Goal: Information Seeking & Learning: Check status

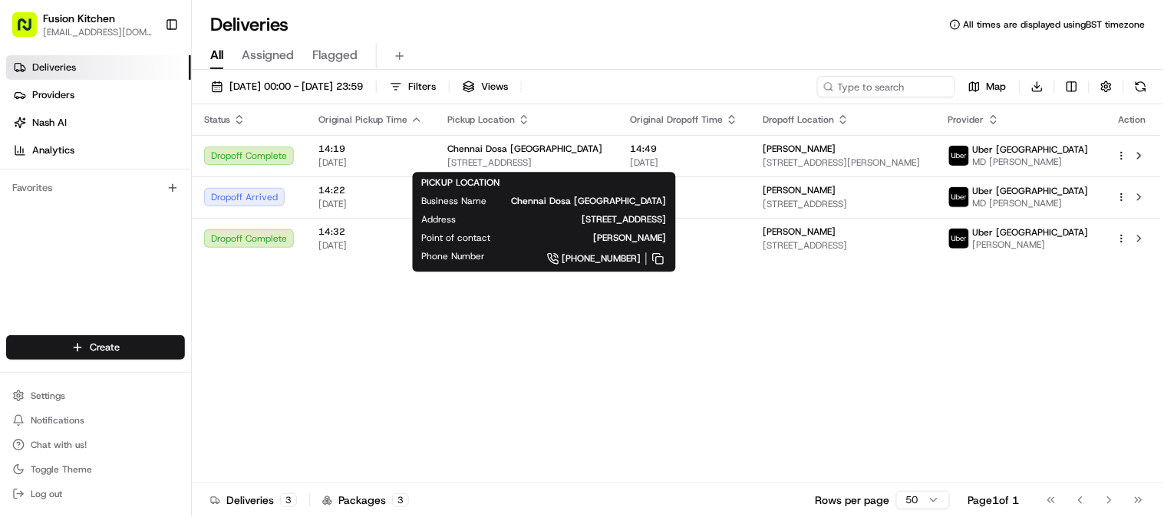
click at [596, 197] on span "Chennai Dosa [GEOGRAPHIC_DATA]" at bounding box center [589, 201] width 155 height 12
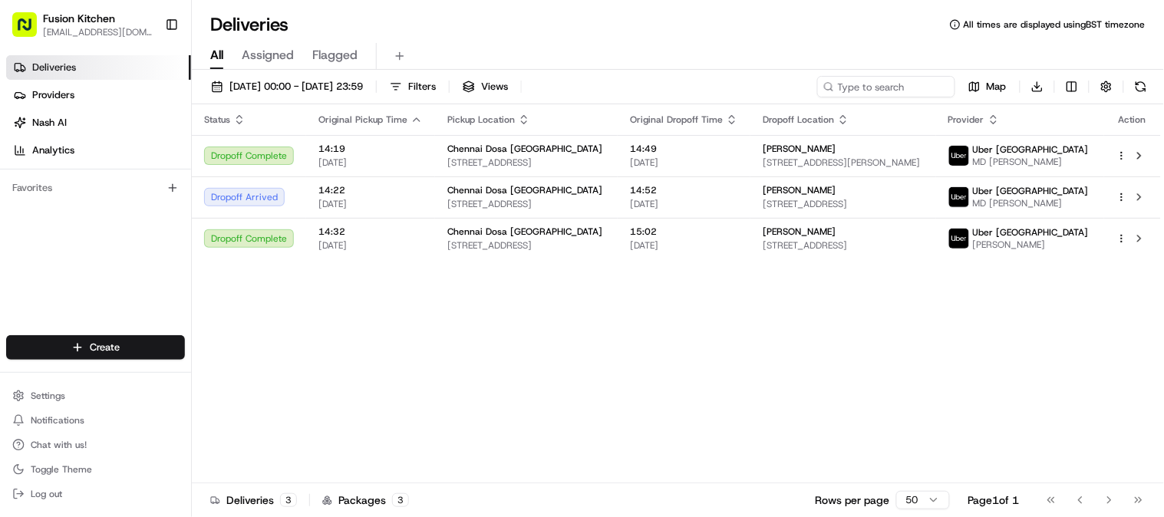
click at [689, 319] on div "Status Original Pickup Time Pickup Location Original Dropoff Time Dropoff Locat…" at bounding box center [676, 293] width 969 height 379
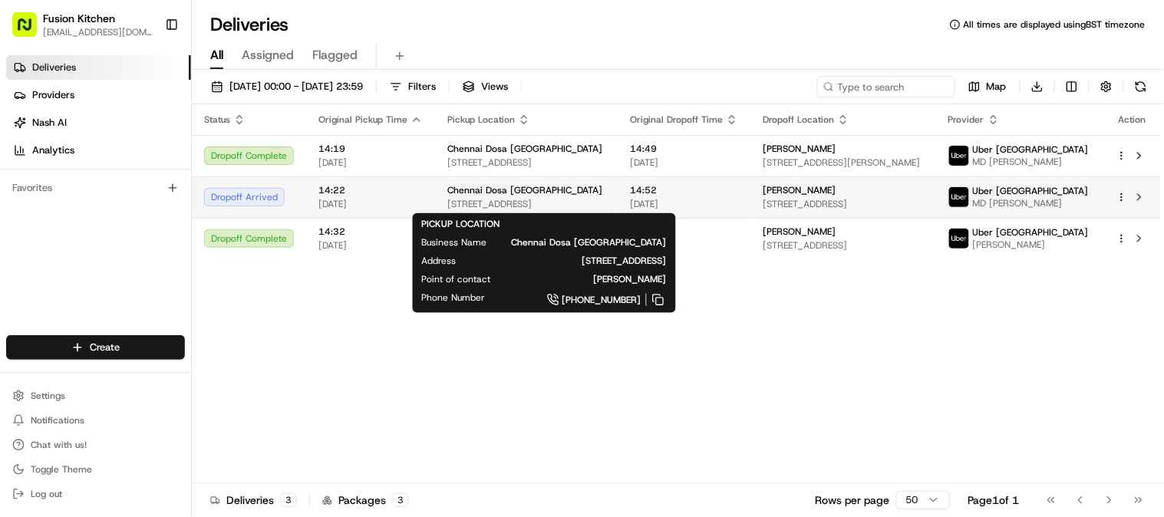
click at [556, 188] on div "Chennai Dosa [GEOGRAPHIC_DATA]" at bounding box center [526, 190] width 158 height 12
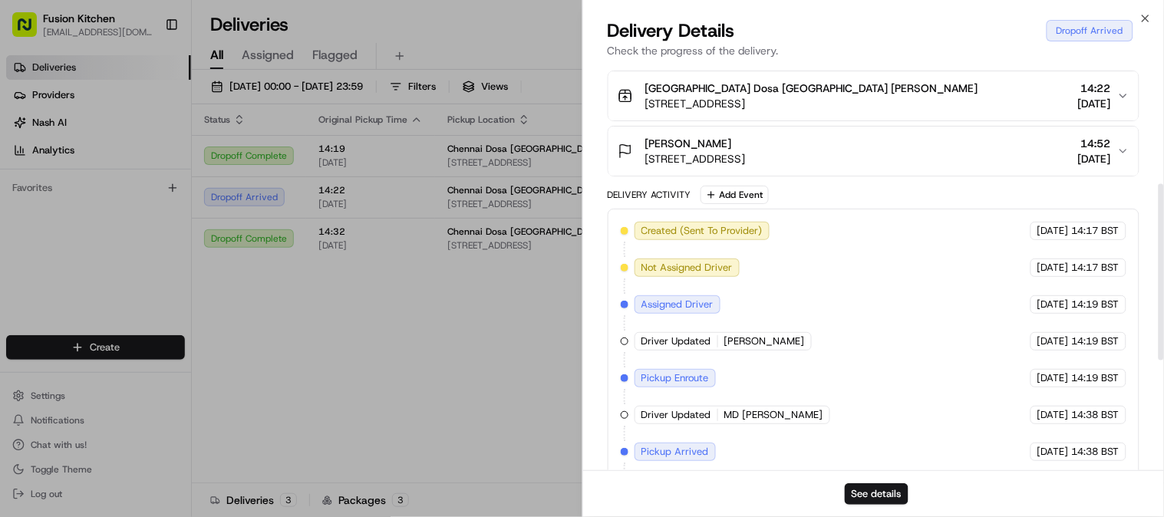
scroll to position [272, 0]
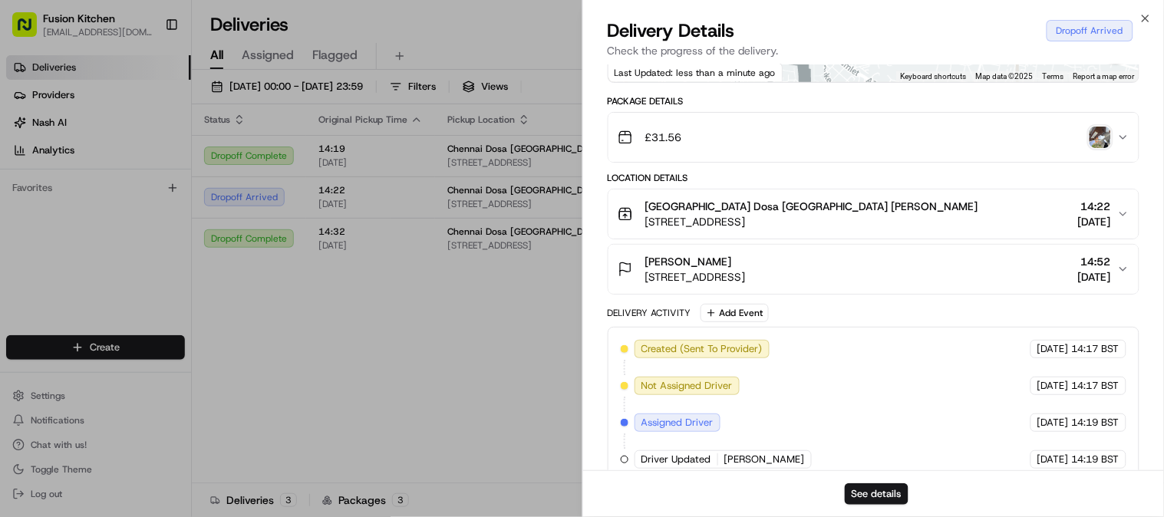
click at [838, 144] on icon "button" at bounding box center [1124, 137] width 12 height 12
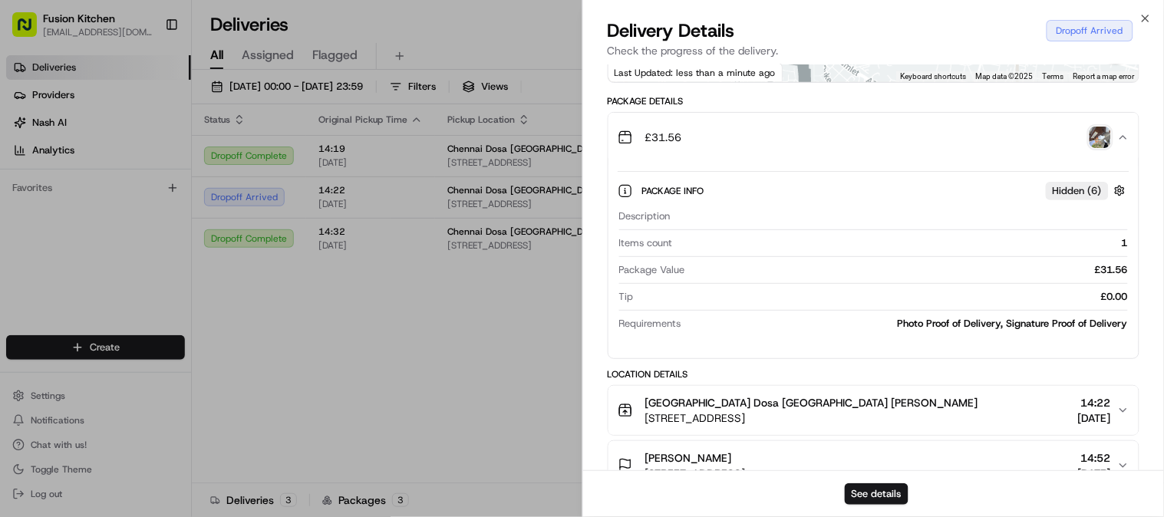
click at [838, 144] on icon "button" at bounding box center [1124, 137] width 12 height 12
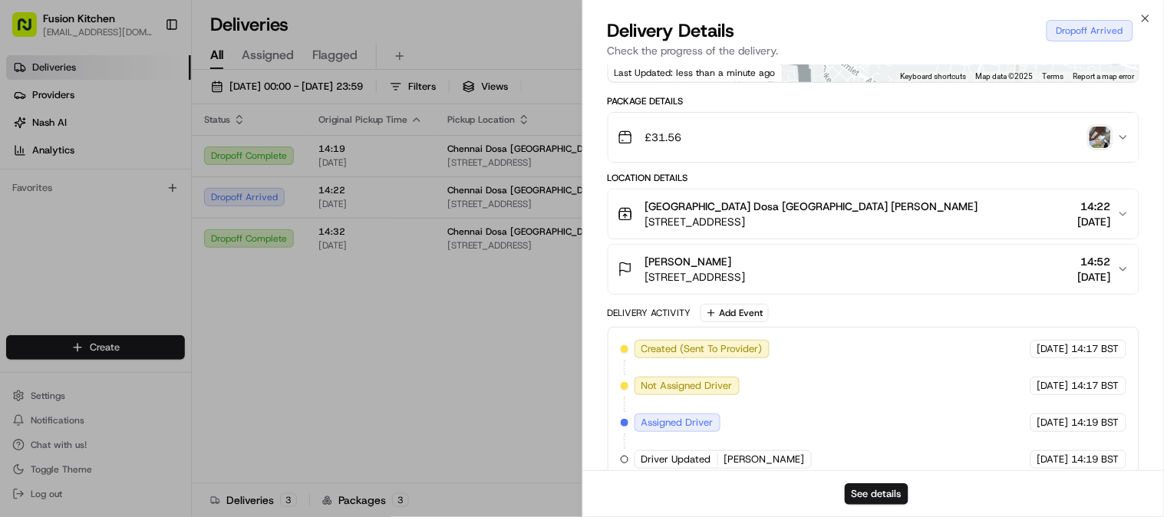
click at [838, 282] on span "[DATE]" at bounding box center [1094, 276] width 33 height 15
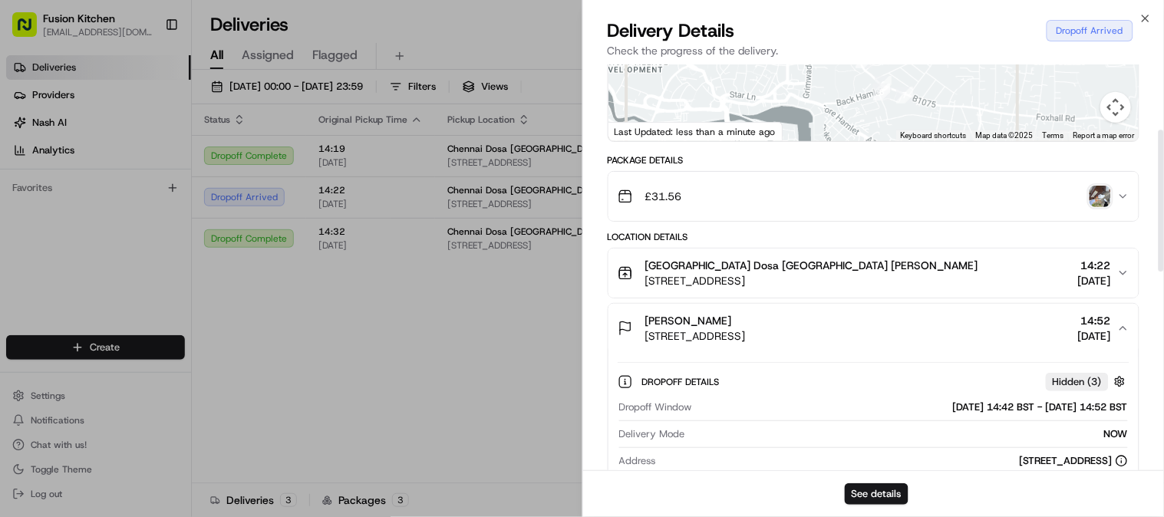
scroll to position [187, 0]
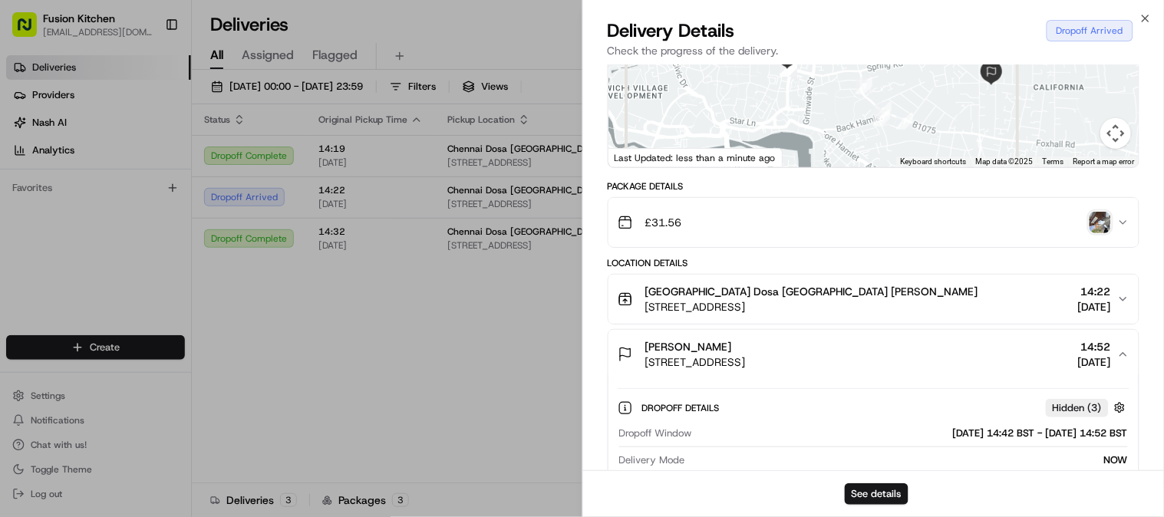
click at [838, 233] on img "button" at bounding box center [1100, 222] width 21 height 21
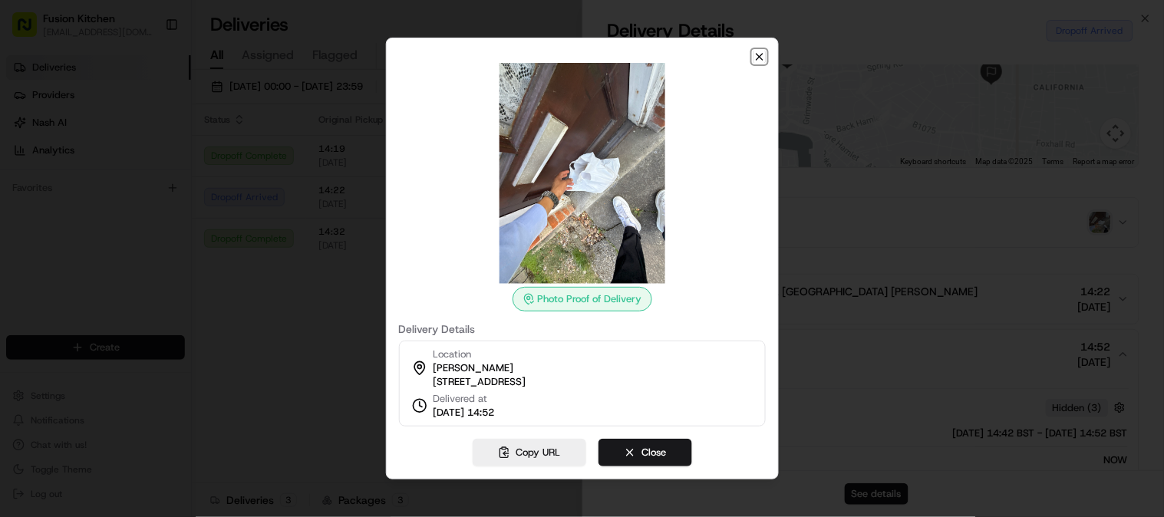
click at [755, 51] on icon "button" at bounding box center [760, 57] width 12 height 12
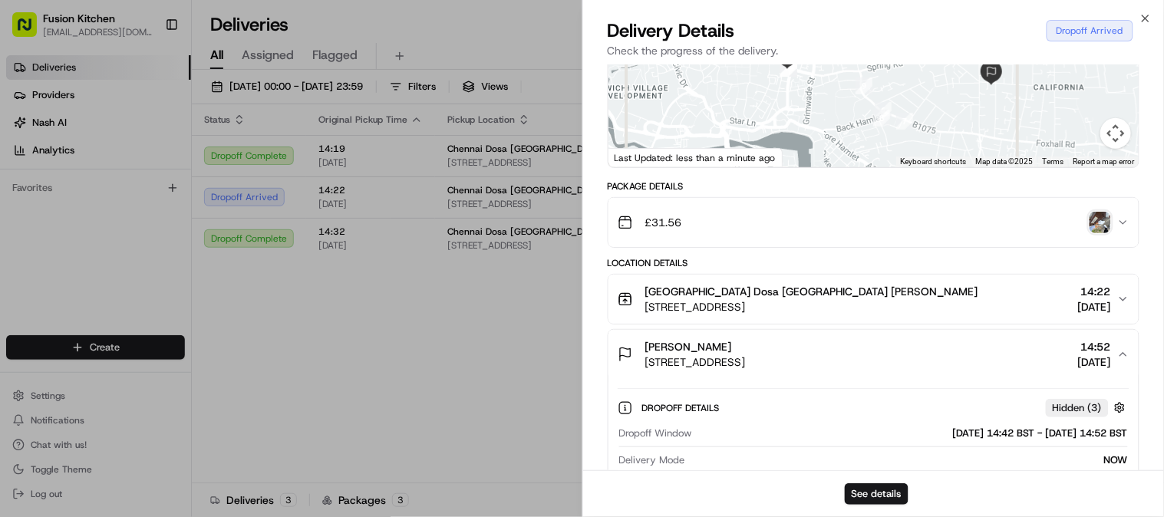
click at [838, 233] on img "button" at bounding box center [1100, 222] width 21 height 21
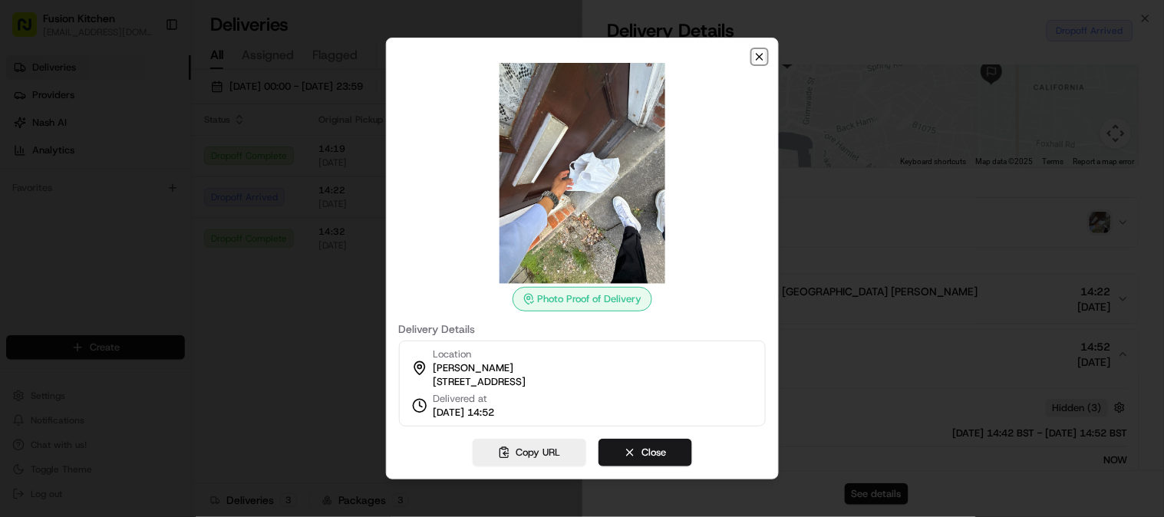
click at [762, 51] on icon "button" at bounding box center [760, 57] width 12 height 12
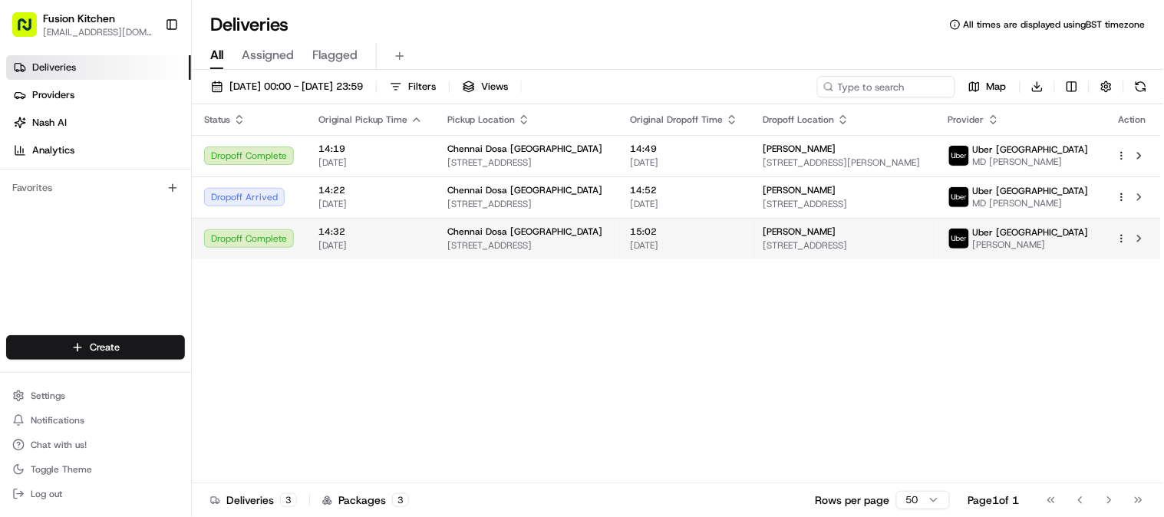
click at [838, 234] on div "[PERSON_NAME]" at bounding box center [843, 232] width 160 height 12
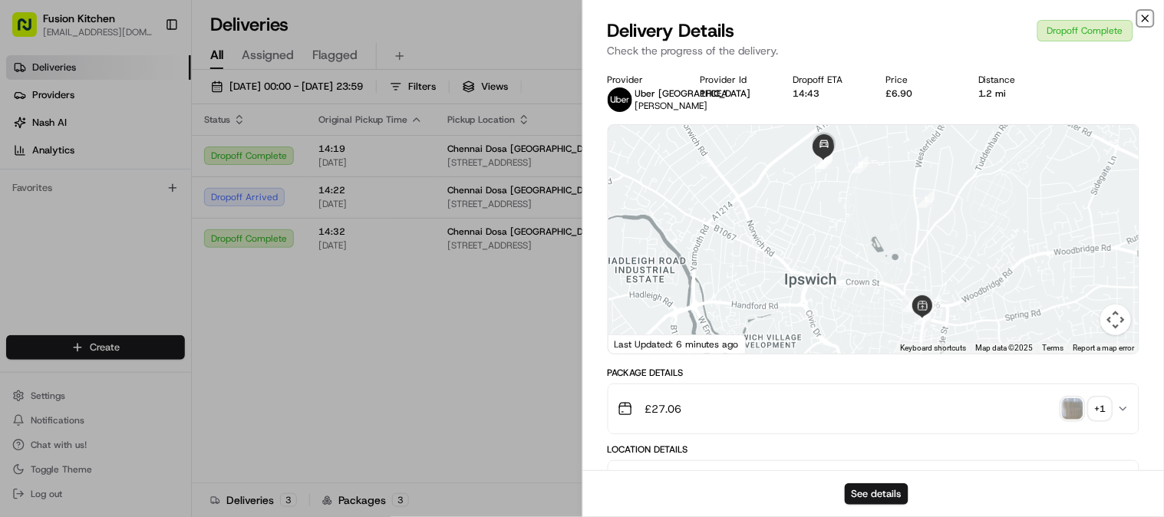
click at [838, 16] on icon "button" at bounding box center [1146, 18] width 12 height 12
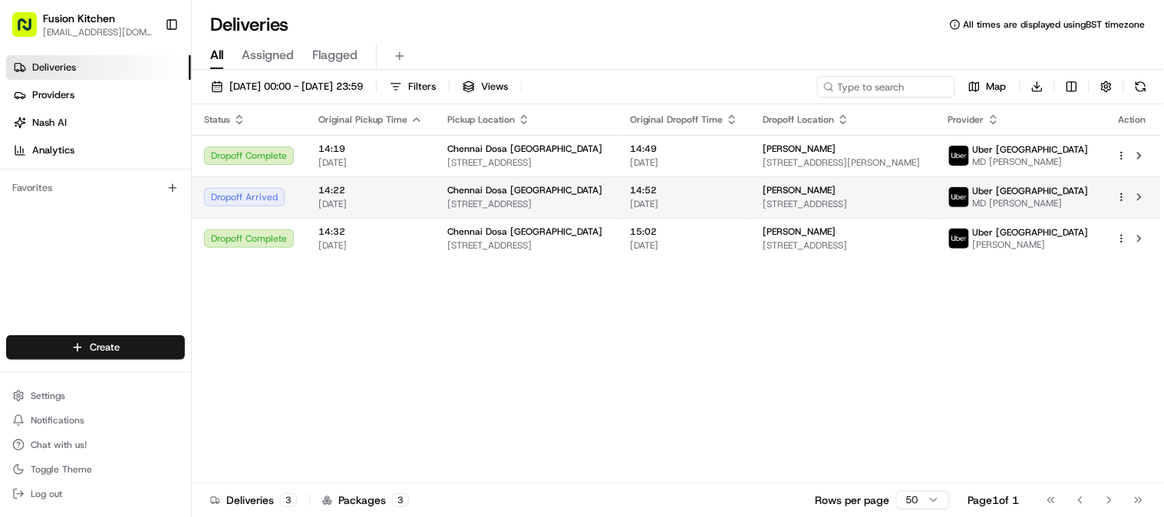
click at [838, 203] on span "[STREET_ADDRESS]" at bounding box center [843, 204] width 160 height 12
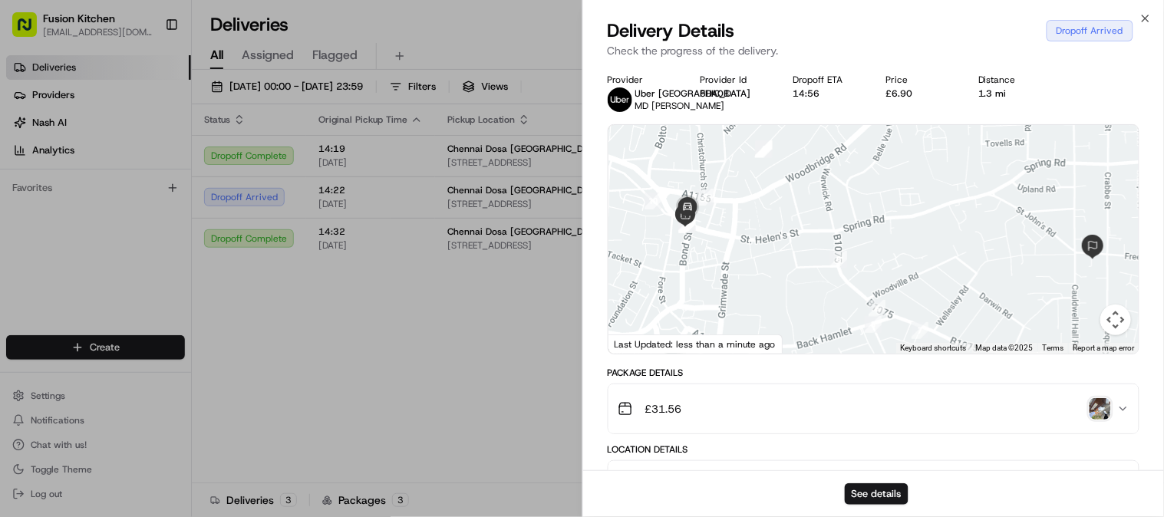
click at [642, 112] on span "MD [PERSON_NAME]" at bounding box center [681, 106] width 90 height 12
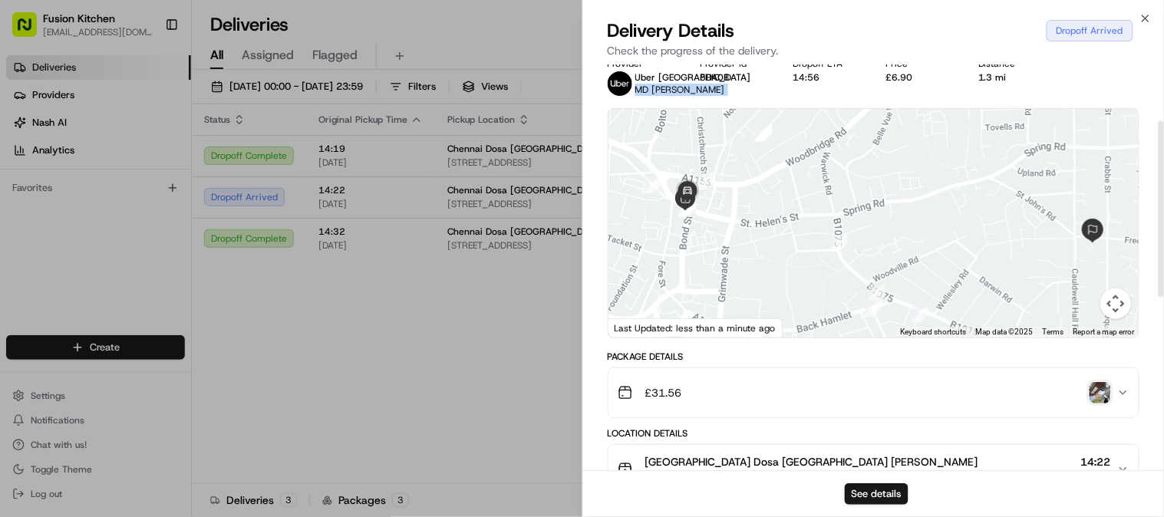
scroll to position [272, 0]
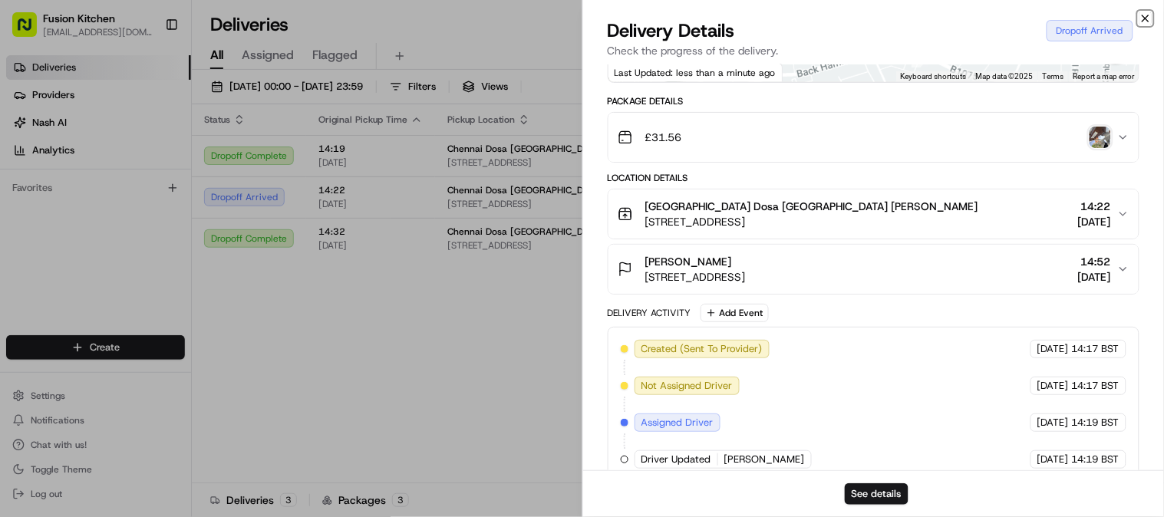
click at [838, 15] on icon "button" at bounding box center [1146, 18] width 12 height 12
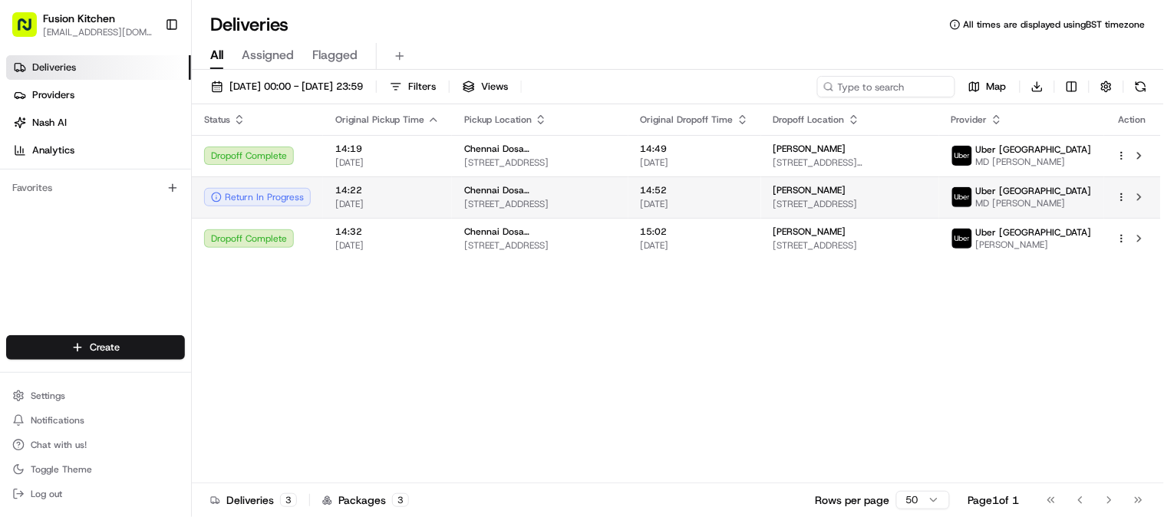
click at [439, 206] on td "14:22 24/08/2025" at bounding box center [387, 197] width 129 height 41
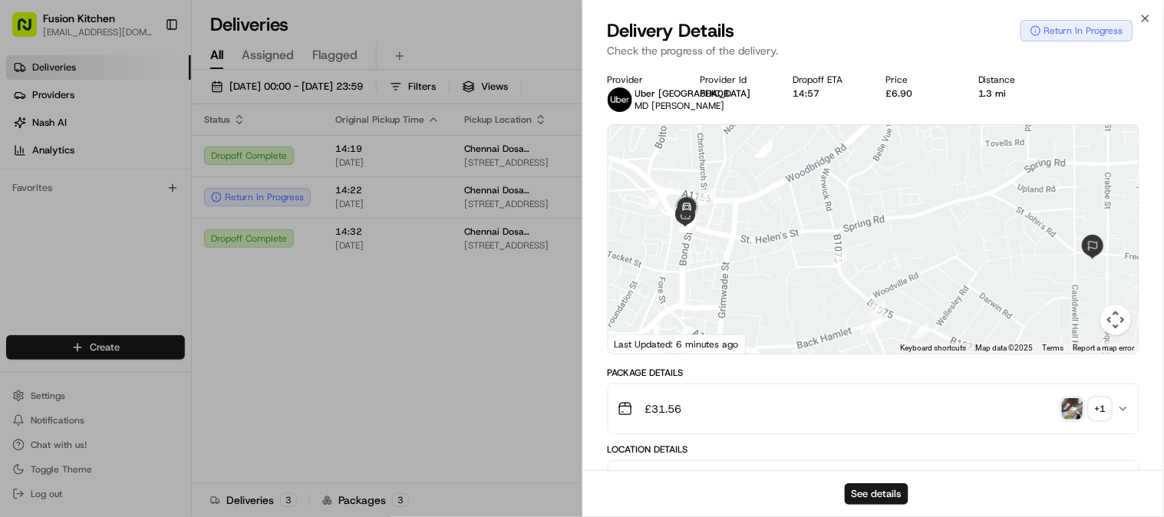
click at [838, 372] on div "£31.56 + 1" at bounding box center [868, 409] width 500 height 31
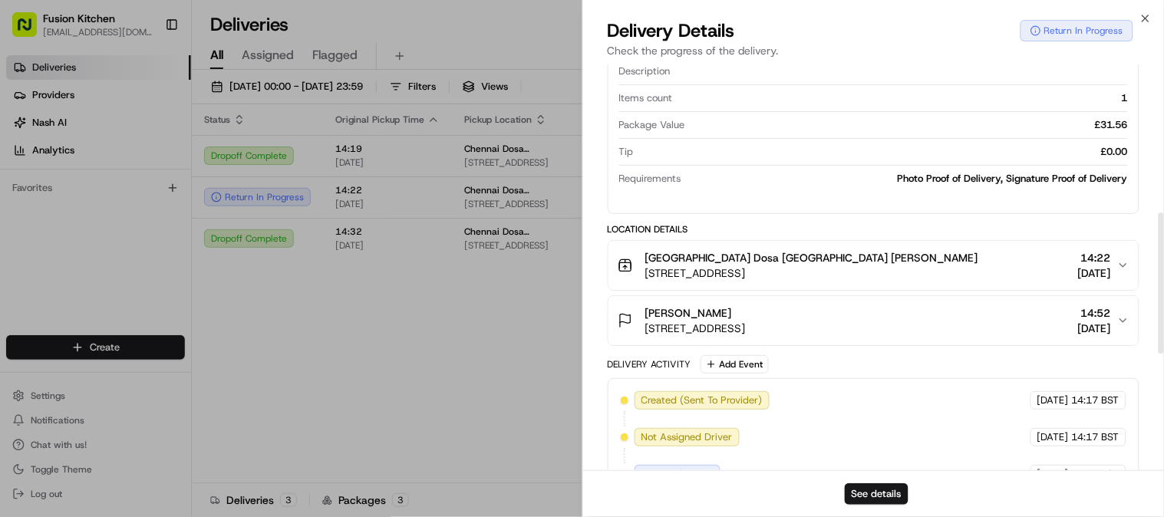
scroll to position [426, 0]
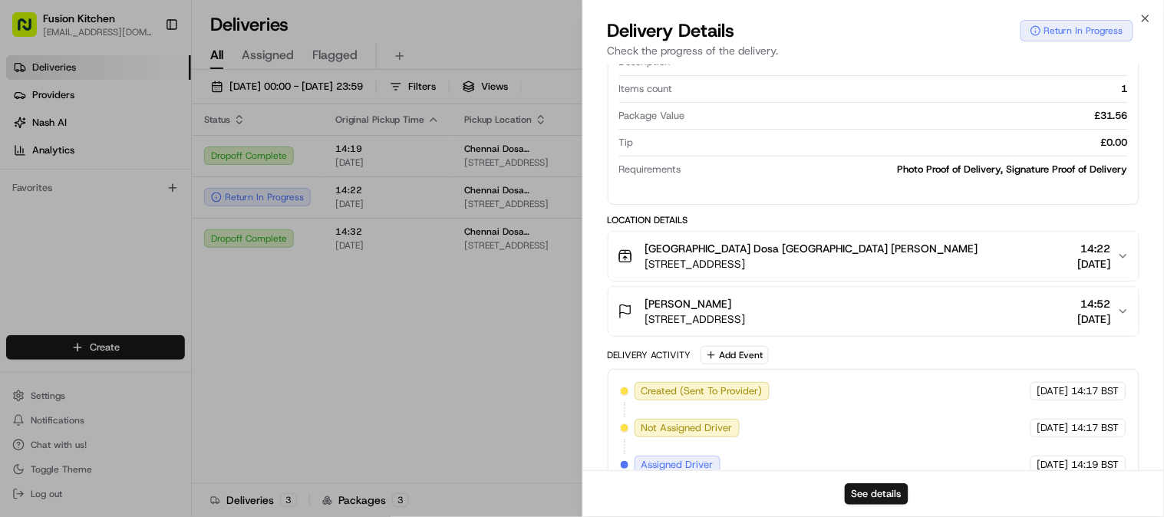
drag, startPoint x: 409, startPoint y: 425, endPoint x: 1121, endPoint y: 34, distance: 812.8
click at [413, 372] on div "Status Original Pickup Time Pickup Location Original Dropoff Time Dropoff Locat…" at bounding box center [676, 293] width 969 height 379
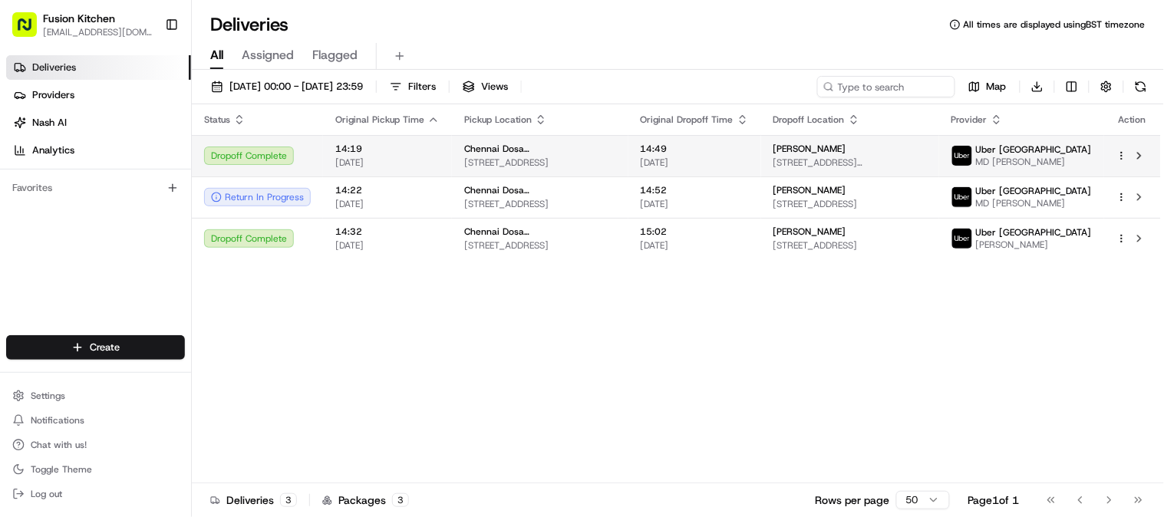
click at [838, 158] on span "MD [PERSON_NAME]" at bounding box center [1034, 162] width 116 height 12
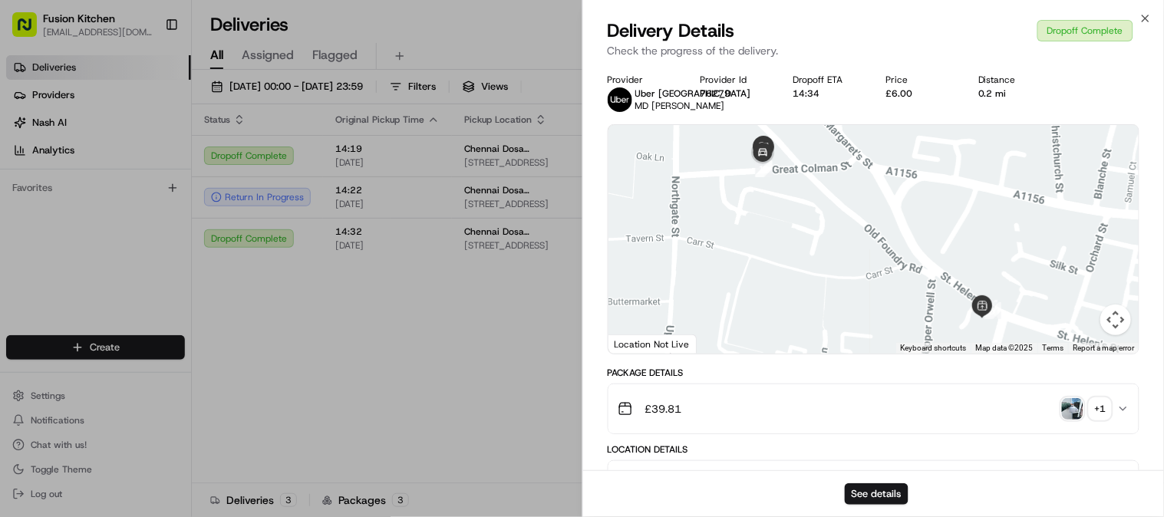
click at [838, 372] on img "button" at bounding box center [1072, 408] width 21 height 21
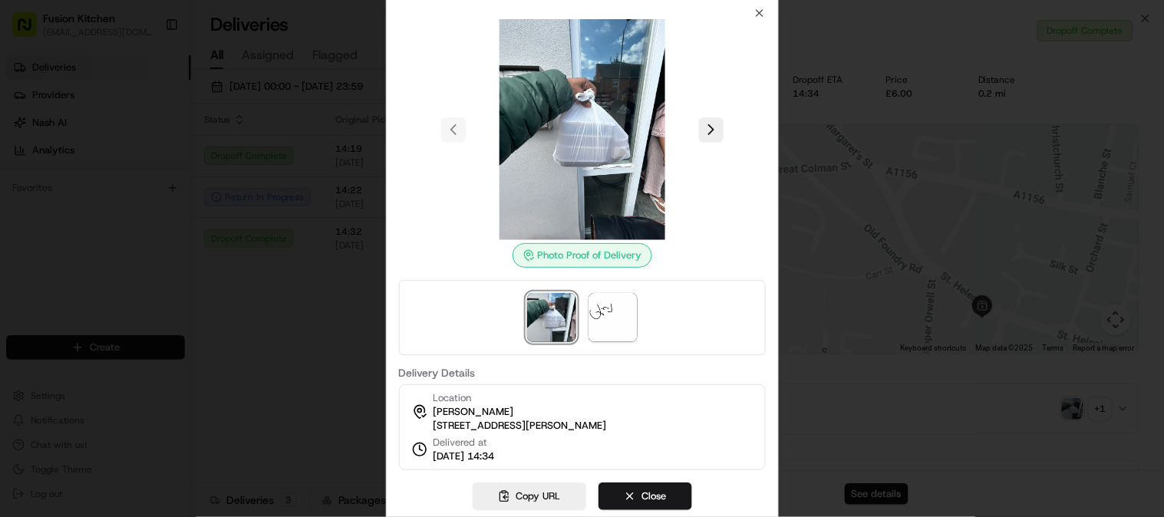
click at [332, 372] on div at bounding box center [582, 258] width 1164 height 517
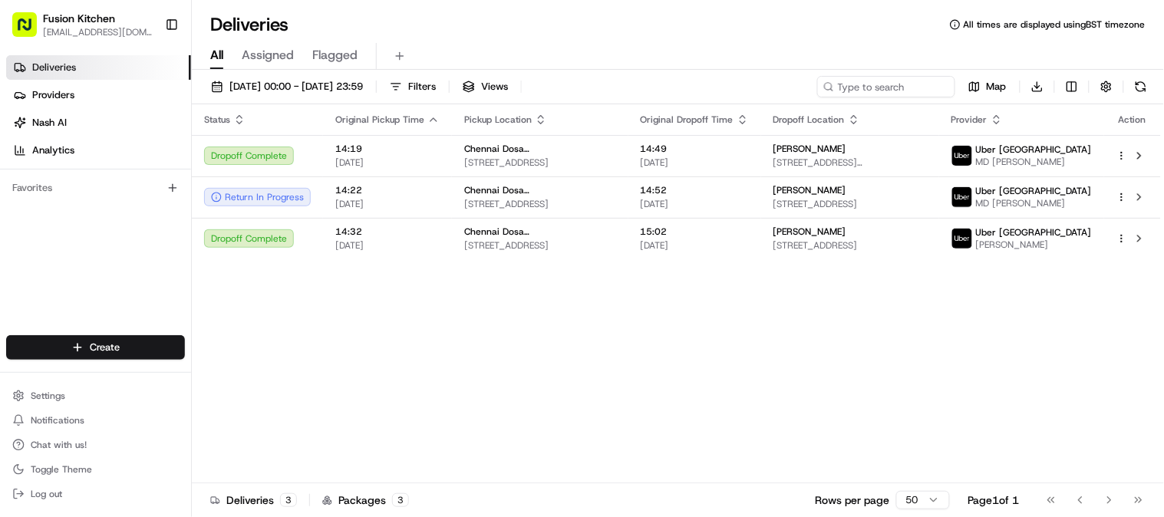
drag, startPoint x: 1149, startPoint y: 14, endPoint x: 1118, endPoint y: 114, distance: 104.4
click at [838, 24] on div "Deliveries All times are displayed using BST timezone" at bounding box center [678, 24] width 973 height 25
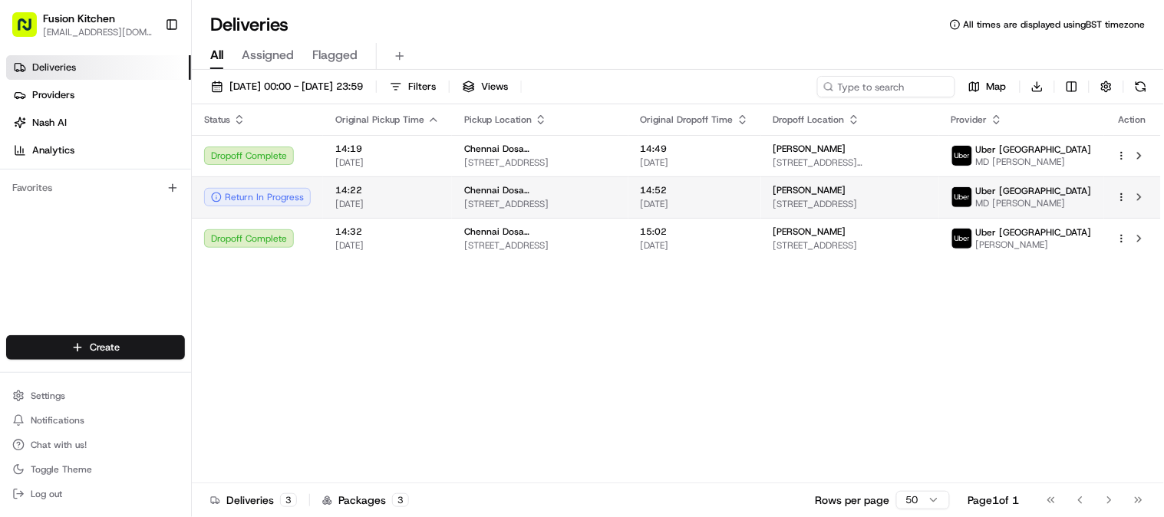
click at [749, 197] on div "14:52 24/08/2025" at bounding box center [695, 197] width 108 height 26
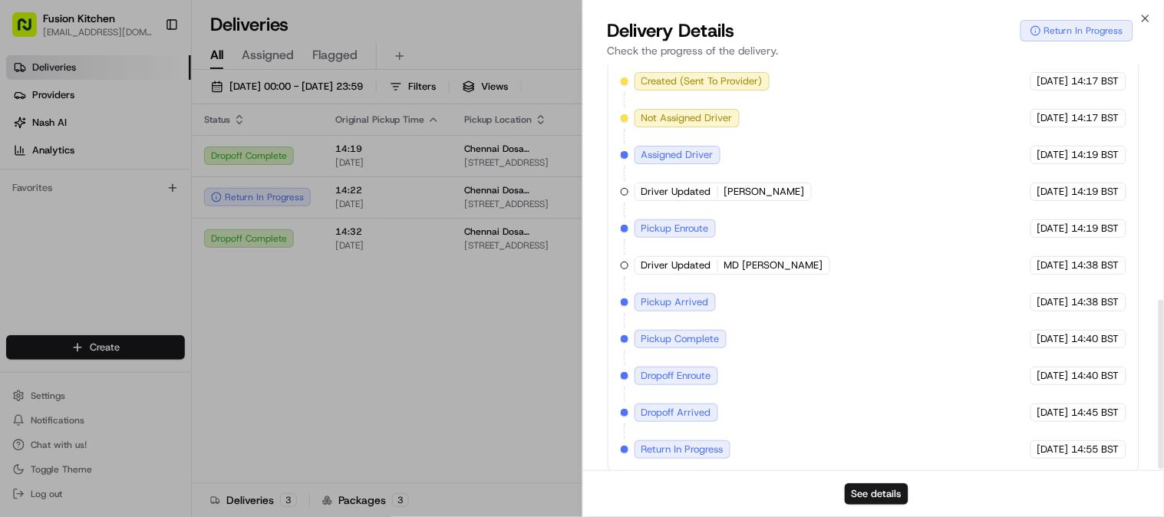
scroll to position [564, 0]
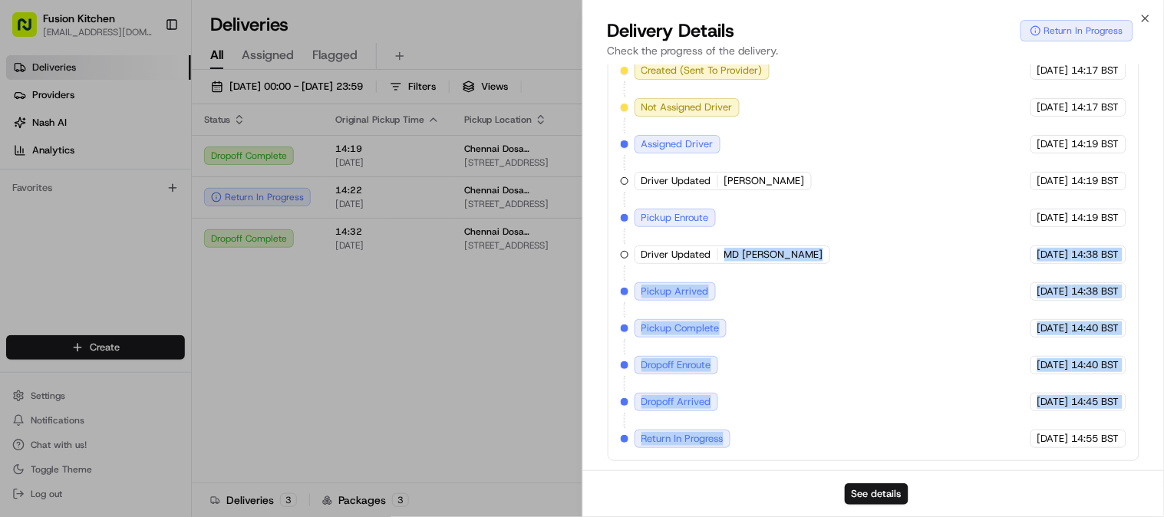
drag, startPoint x: 719, startPoint y: 257, endPoint x: 751, endPoint y: 435, distance: 180.8
click at [751, 372] on div "Created (Sent To Provider) Uber UK 24/08/2025 14:17 BST Not Assigned Driver Ube…" at bounding box center [874, 254] width 507 height 387
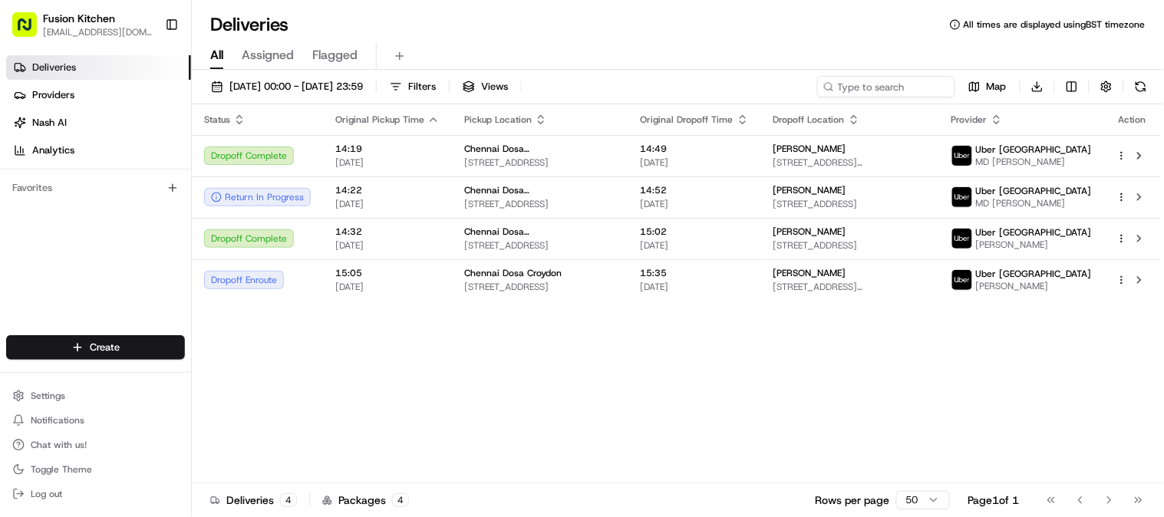
click at [616, 372] on div "Status Original Pickup Time Pickup Location Original Dropoff Time Dropoff Locat…" at bounding box center [676, 293] width 969 height 379
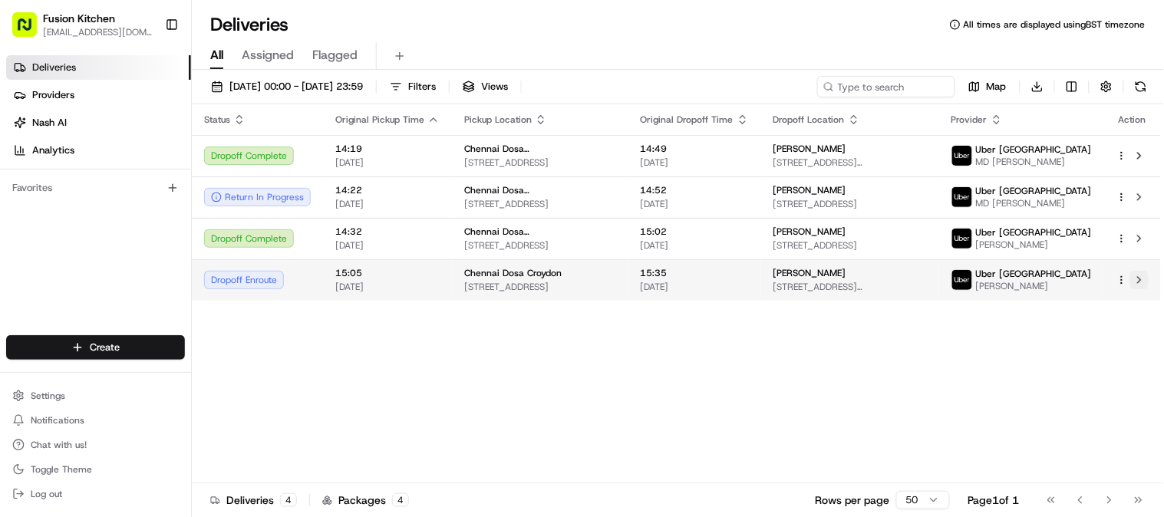
click at [838, 289] on button at bounding box center [1140, 280] width 18 height 18
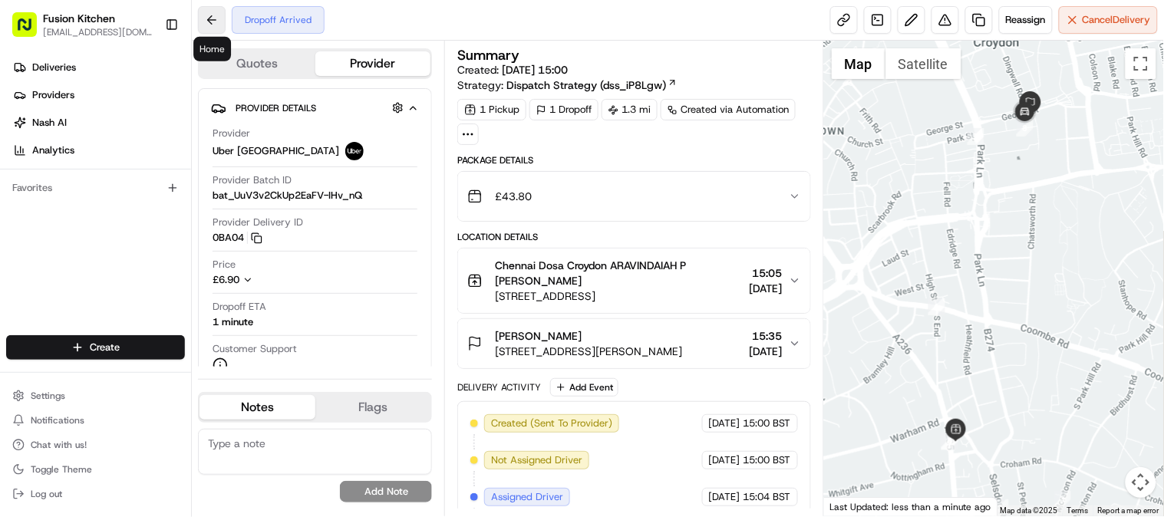
click at [206, 17] on button at bounding box center [212, 20] width 28 height 28
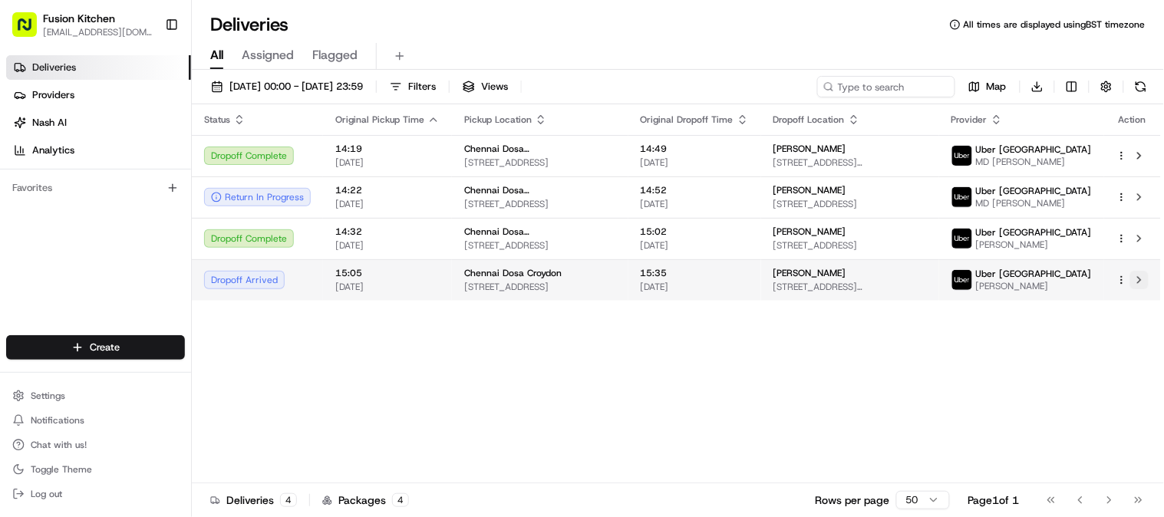
click at [1142, 288] on button at bounding box center [1140, 280] width 18 height 18
click at [661, 279] on span "15:35" at bounding box center [695, 273] width 108 height 12
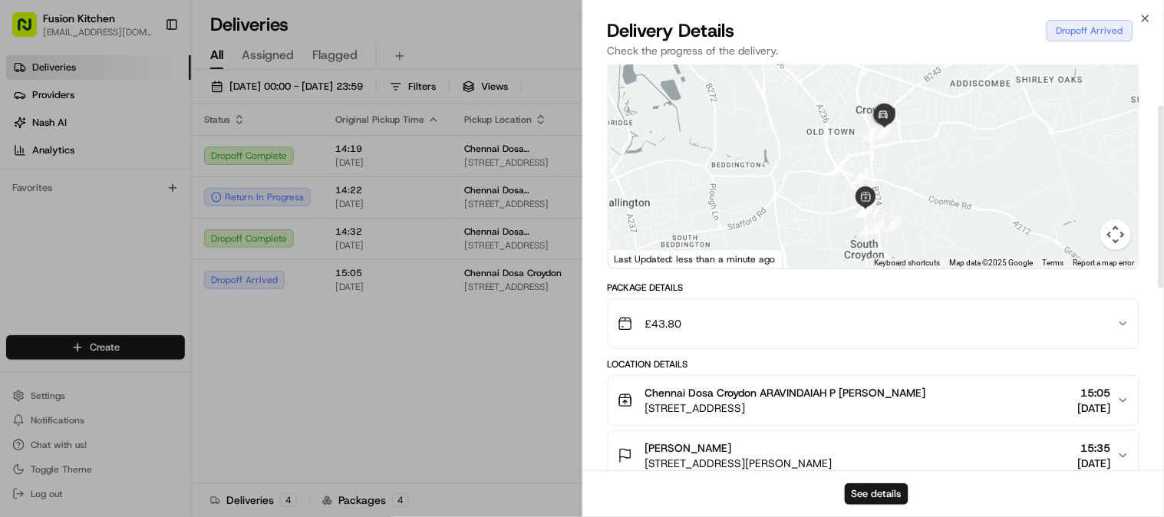
scroll to position [170, 0]
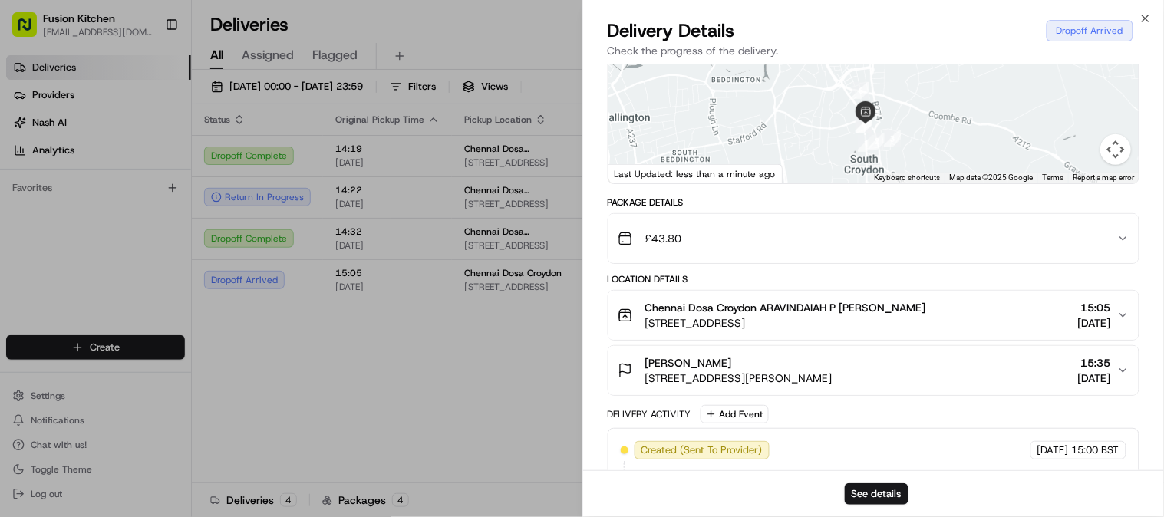
click at [1119, 245] on icon "button" at bounding box center [1124, 239] width 12 height 12
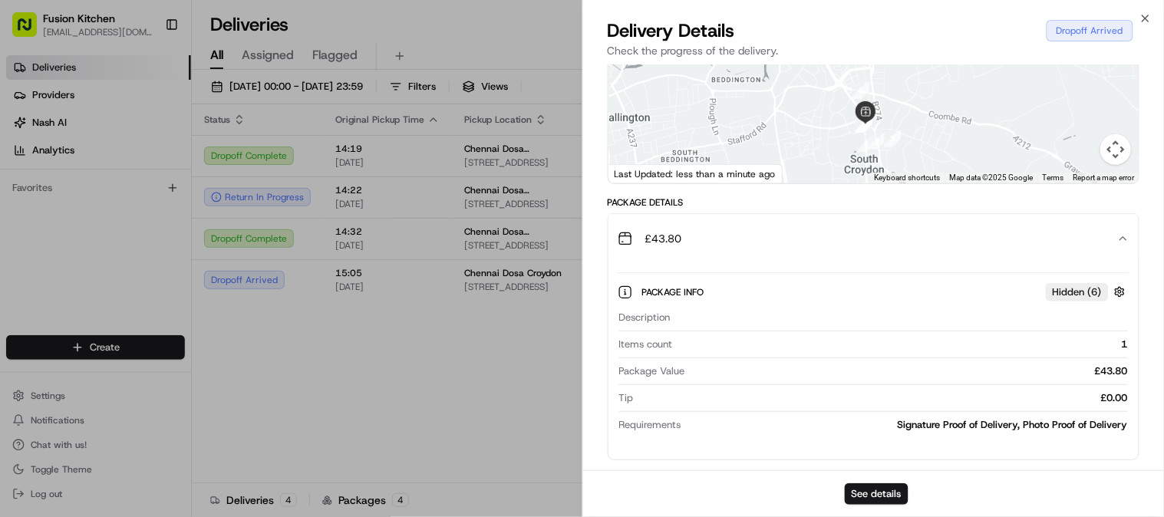
click at [1124, 243] on button "£43.80" at bounding box center [874, 238] width 531 height 49
